Goal: Transaction & Acquisition: Purchase product/service

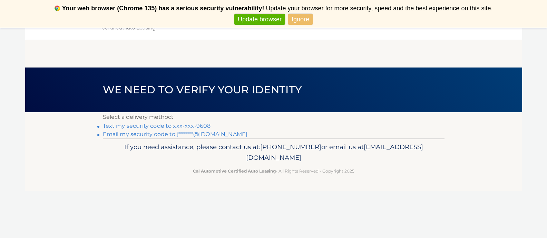
click at [140, 125] on link "Text my security code to xxx-xxx-9608" at bounding box center [157, 126] width 108 height 7
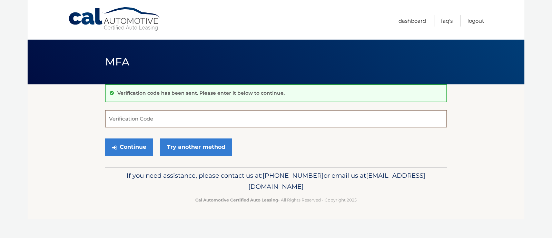
click at [166, 117] on input "Verification Code" at bounding box center [276, 118] width 342 height 17
type input "532960"
click at [129, 147] on button "Continue" at bounding box center [129, 147] width 48 height 17
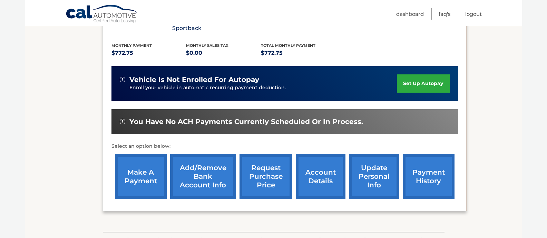
scroll to position [149, 0]
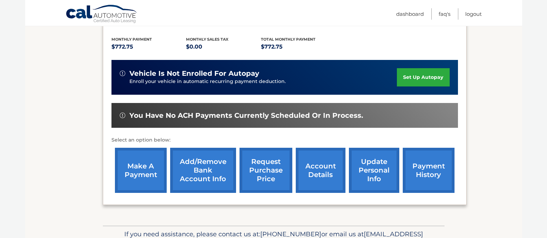
click at [126, 161] on link "make a payment" at bounding box center [141, 170] width 52 height 45
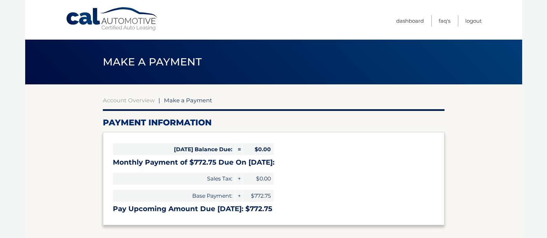
select select "ZTIwNWFlNTAtNWEyNC00ZTQ1LWFmNDctM2JkZmMyNjFmMzZm"
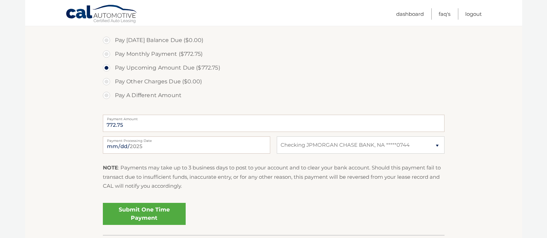
scroll to position [207, 0]
click at [168, 149] on input "2025-09-11" at bounding box center [186, 143] width 167 height 17
type input "2025-09-12"
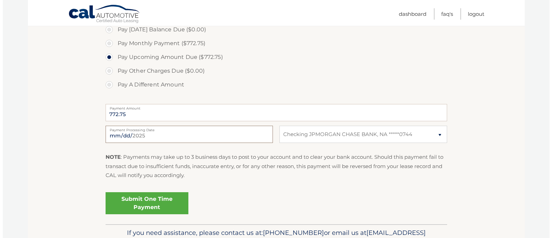
scroll to position [218, 0]
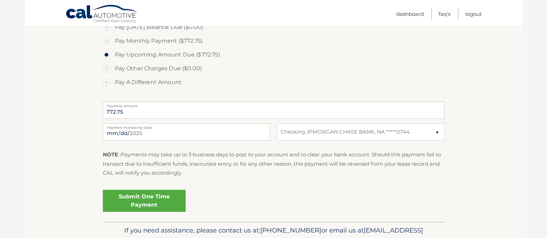
click at [147, 201] on link "Submit One Time Payment" at bounding box center [144, 201] width 83 height 22
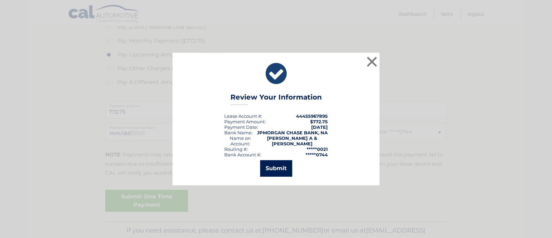
click at [272, 167] on button "Submit" at bounding box center [276, 168] width 32 height 17
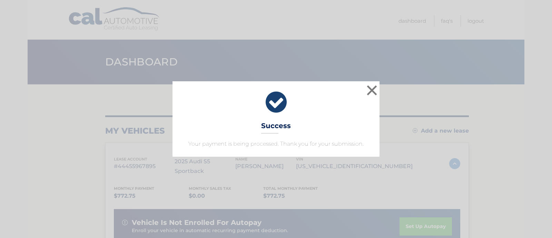
click at [347, 6] on div "× Success Your payment is being processed. Thank you for your submission. Loadi…" at bounding box center [276, 119] width 552 height 238
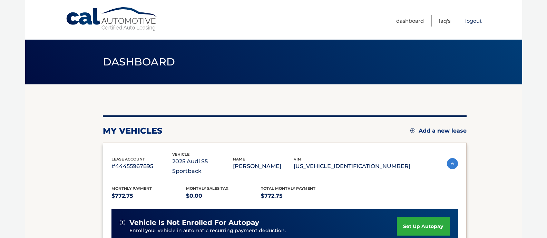
click at [467, 19] on link "Logout" at bounding box center [473, 20] width 17 height 11
